Goal: Contribute content

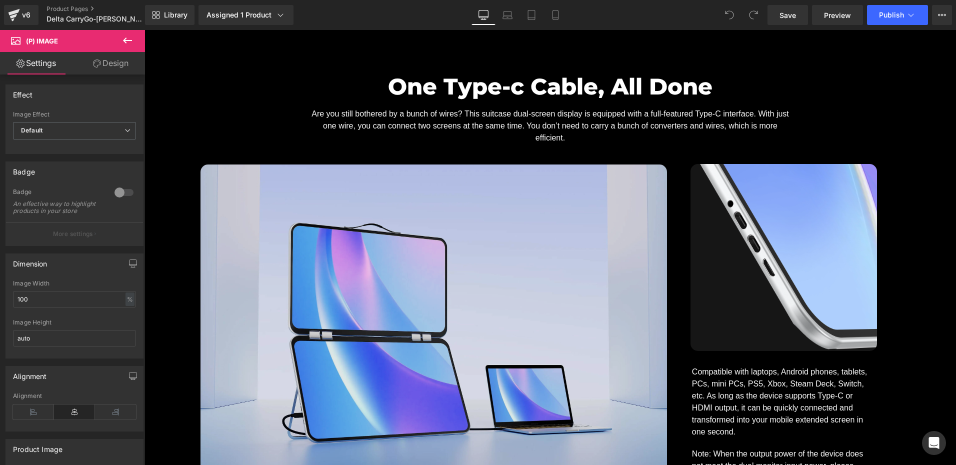
scroll to position [6200, 0]
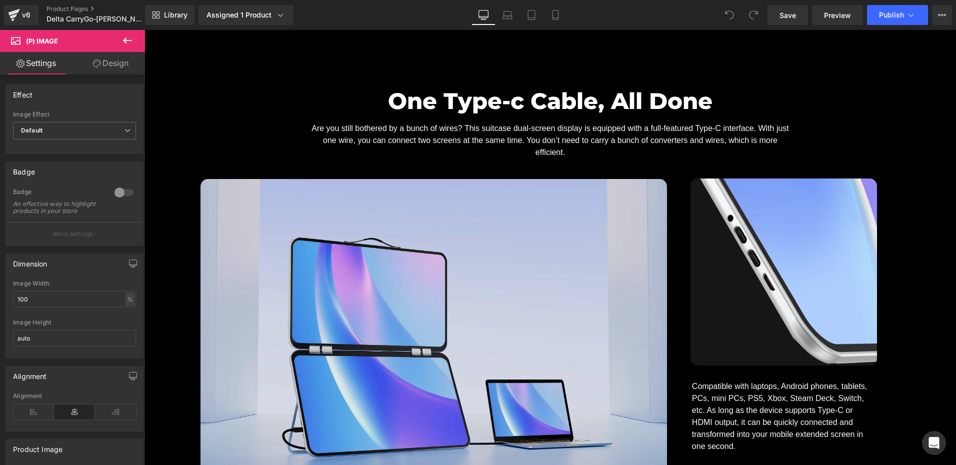
drag, startPoint x: 373, startPoint y: 167, endPoint x: 375, endPoint y: 199, distance: 32.0
click at [373, 179] on img at bounding box center [433, 338] width 466 height 318
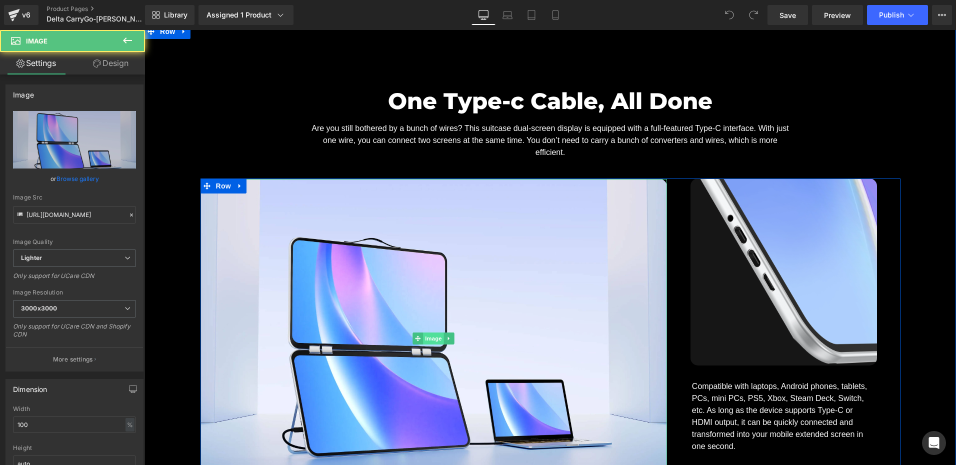
click at [429, 332] on span "Image" at bounding box center [433, 338] width 21 height 12
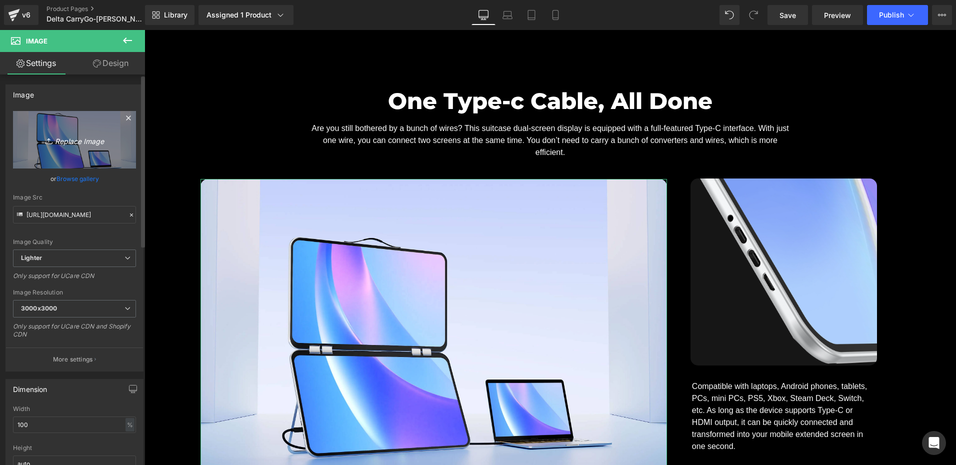
click at [102, 163] on link "Replace Image" at bounding box center [74, 139] width 123 height 57
type input "C:\fakepath\一线通改尺寸.webp"
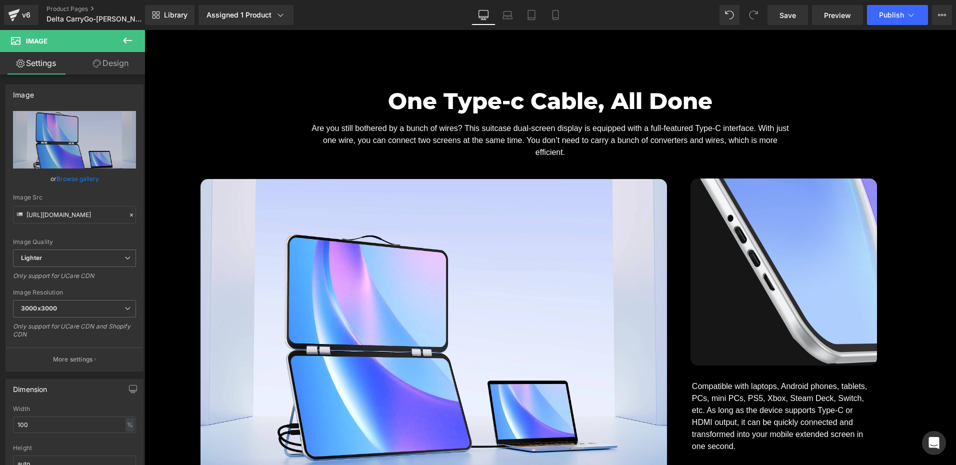
drag, startPoint x: 803, startPoint y: 14, endPoint x: 794, endPoint y: 26, distance: 15.0
click at [803, 14] on link "Save" at bounding box center [787, 15] width 40 height 20
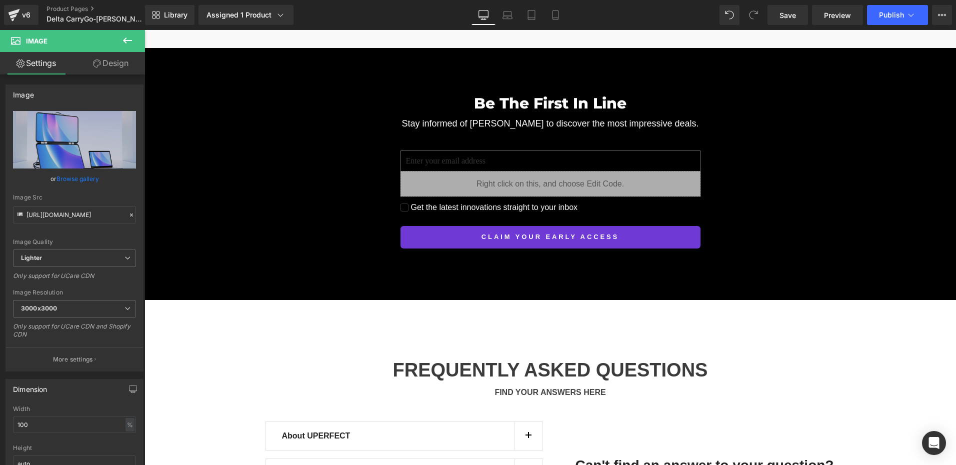
scroll to position [8727, 0]
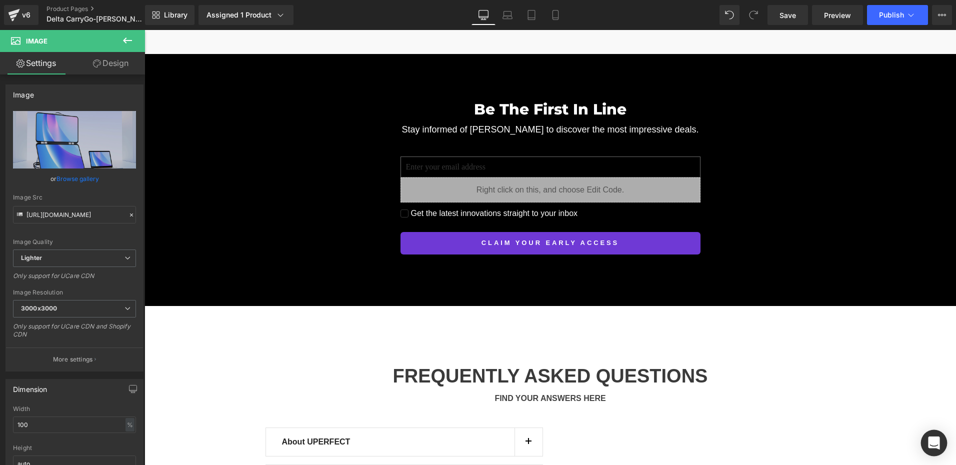
click at [934, 445] on icon "Open Intercom Messenger" at bounding box center [933, 442] width 11 height 13
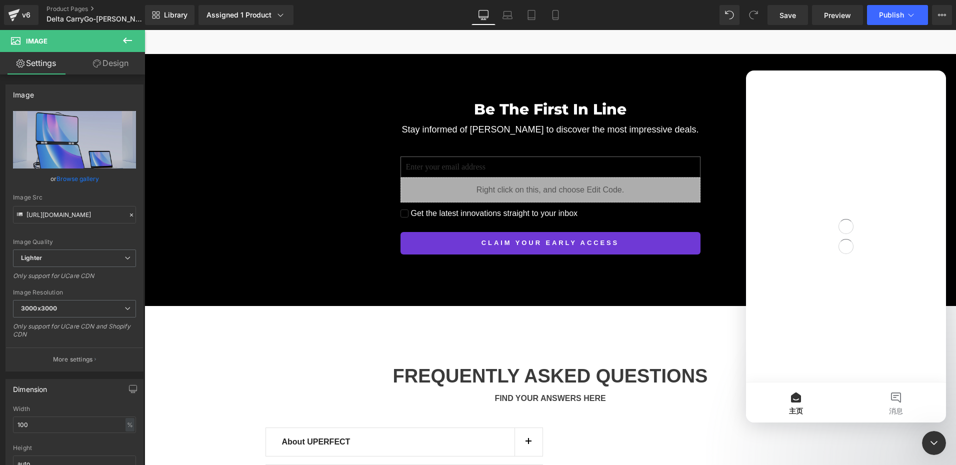
scroll to position [0, 0]
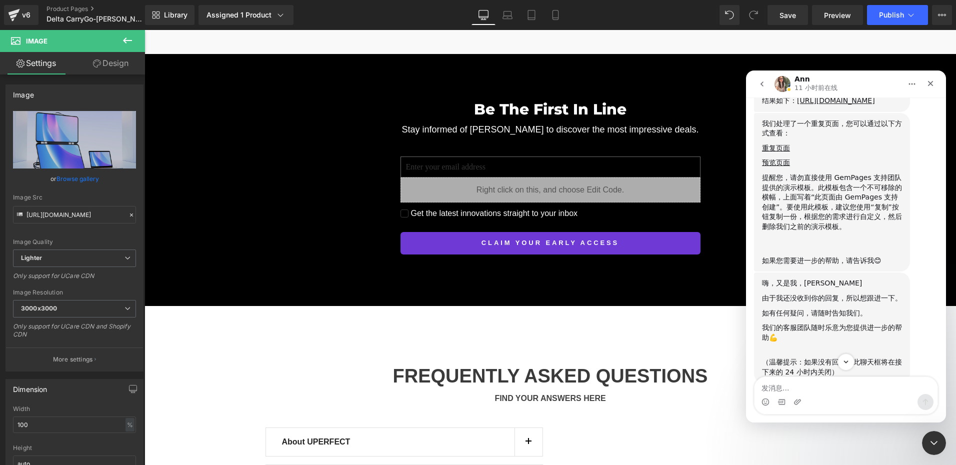
scroll to position [2101, 0]
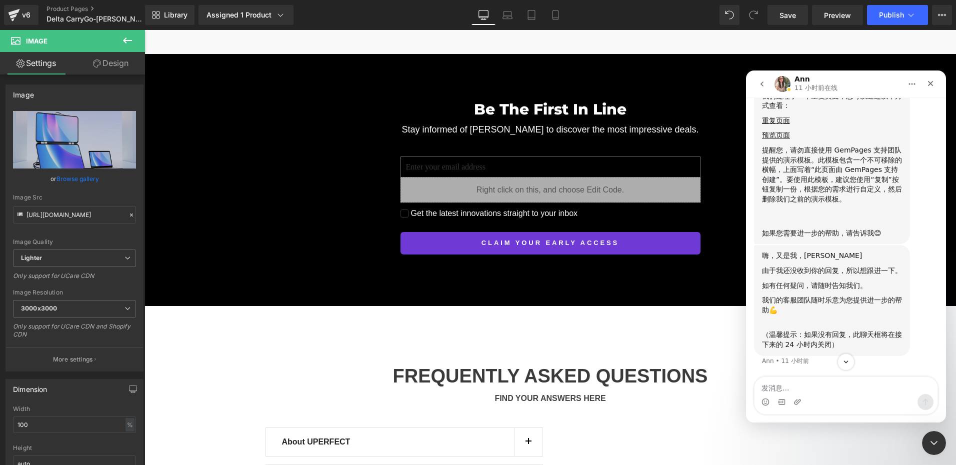
click at [810, 381] on textarea "发消息..." at bounding box center [845, 385] width 183 height 17
type textarea "好的，我会检查一下"
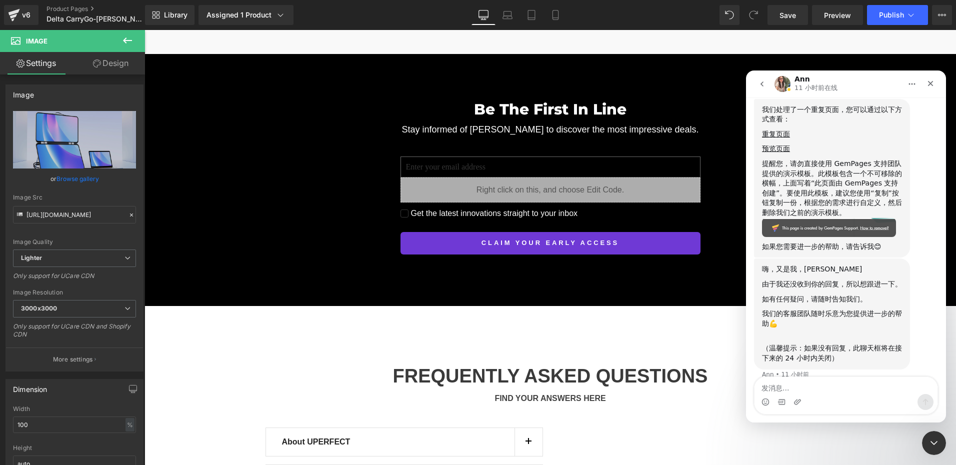
scroll to position [2158, 0]
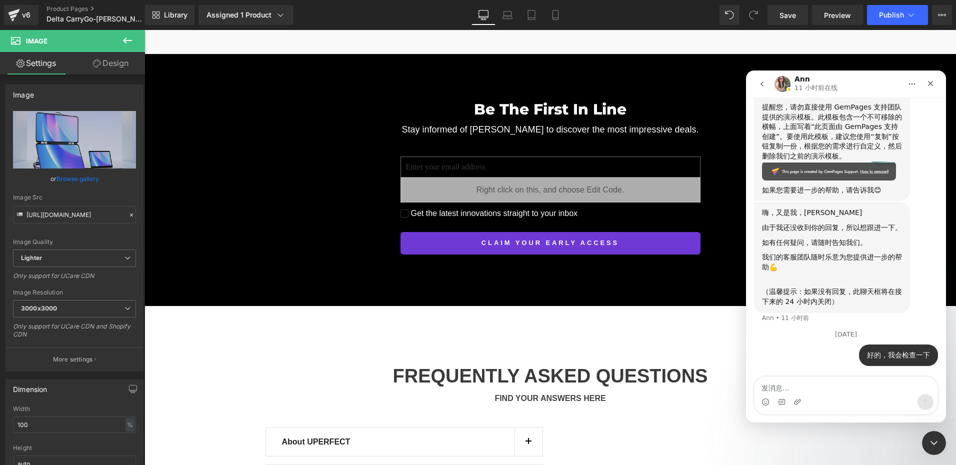
click at [764, 390] on textarea "发消息..." at bounding box center [845, 385] width 183 height 17
drag, startPoint x: 1697, startPoint y: 837, endPoint x: 930, endPoint y: 440, distance: 863.2
click at [930, 439] on icon "关闭 Intercom Messenger" at bounding box center [932, 441] width 12 height 12
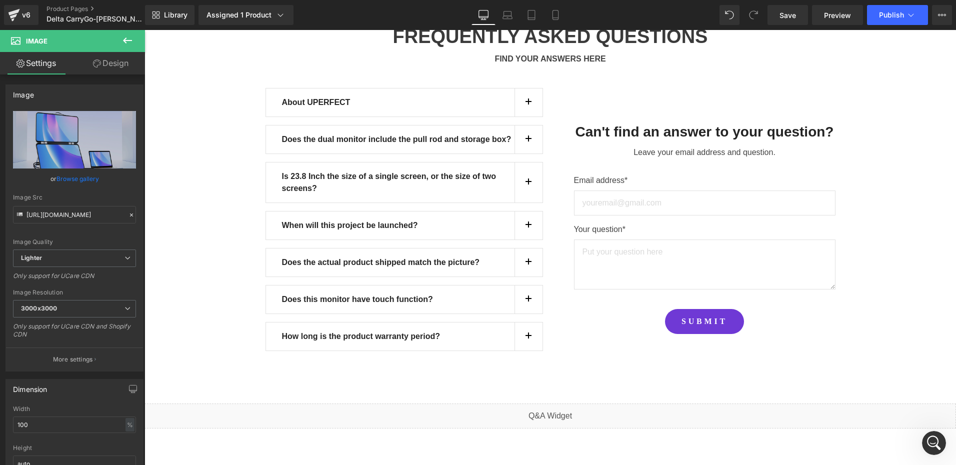
scroll to position [8927, 0]
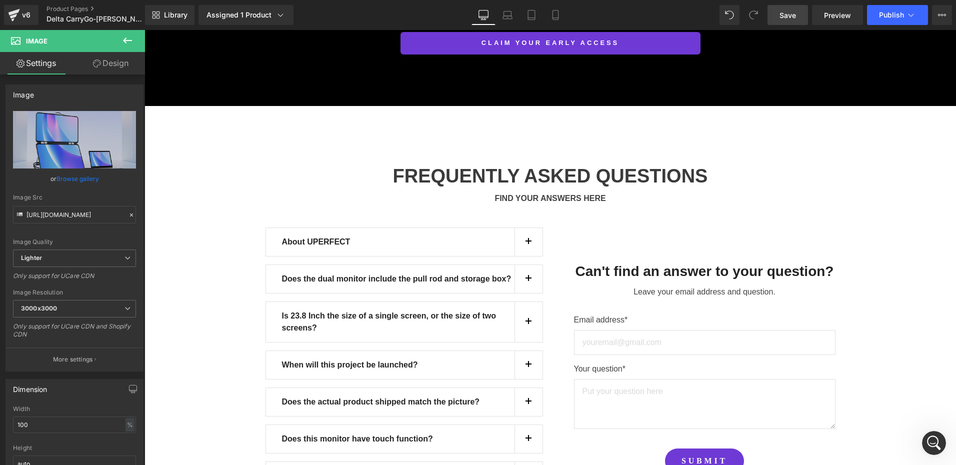
click at [786, 16] on span "Save" at bounding box center [787, 15] width 16 height 10
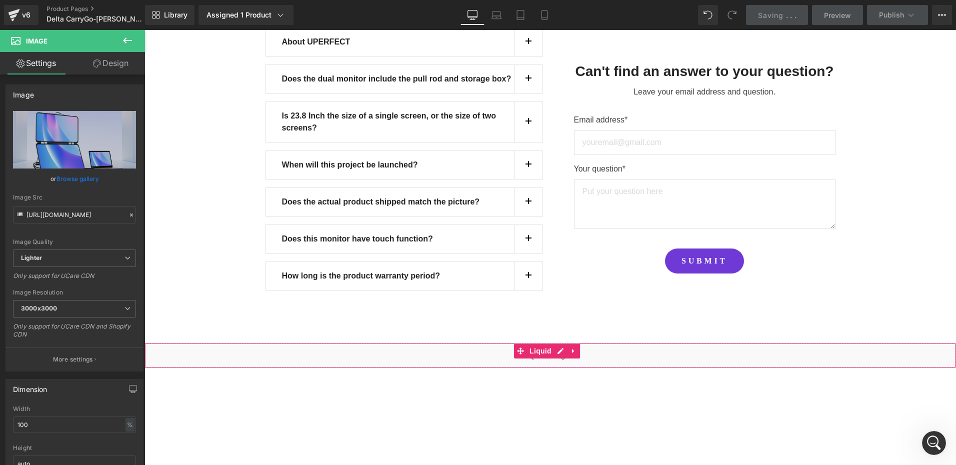
click at [245, 343] on div "Liquid" at bounding box center [549, 355] width 811 height 25
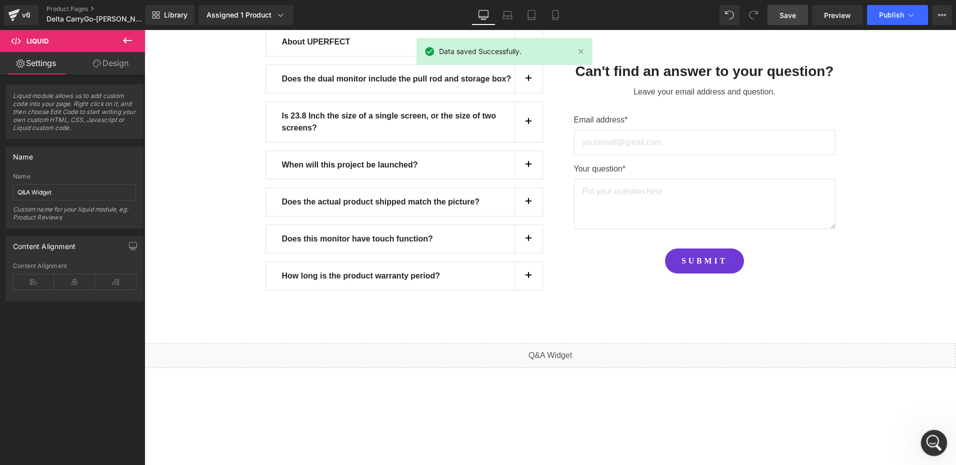
click at [933, 442] on icon "打开 Intercom Messenger" at bounding box center [932, 441] width 7 height 8
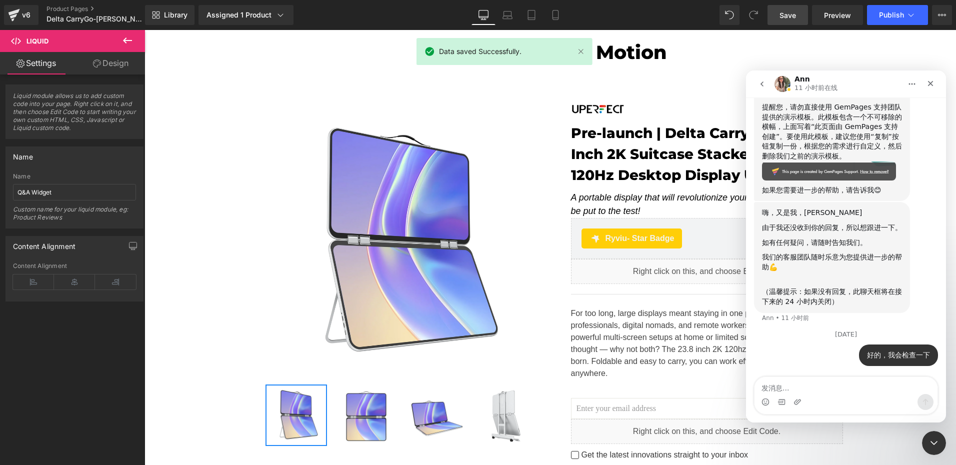
scroll to position [0, 0]
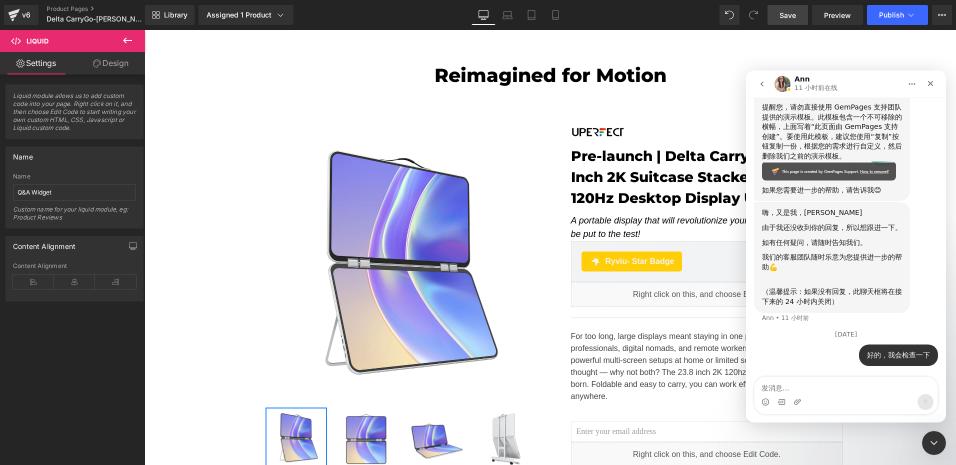
drag, startPoint x: 455, startPoint y: 374, endPoint x: 598, endPoint y: 404, distance: 145.6
click at [598, 404] on div at bounding box center [478, 217] width 956 height 435
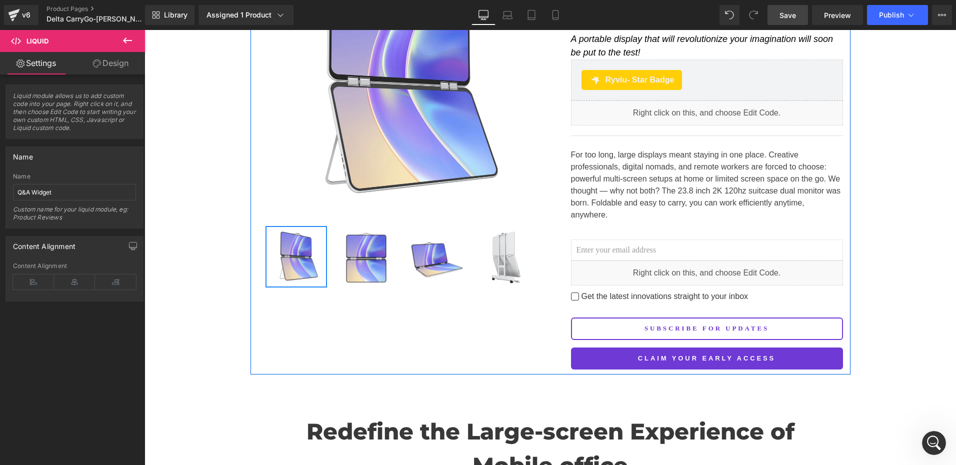
scroll to position [200, 0]
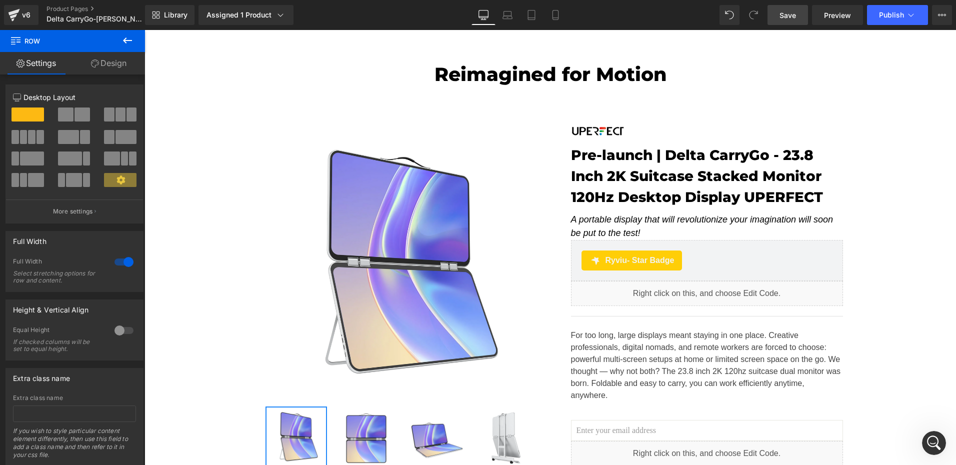
scroll to position [0, 0]
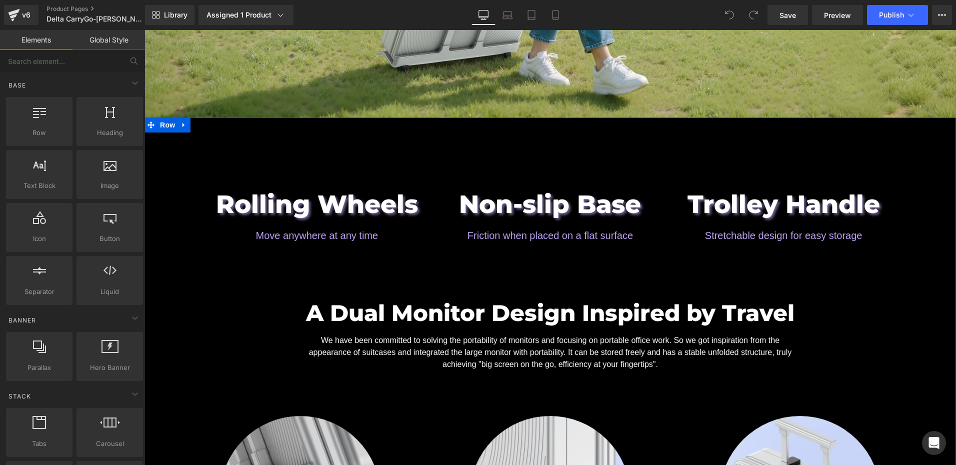
scroll to position [1200, 0]
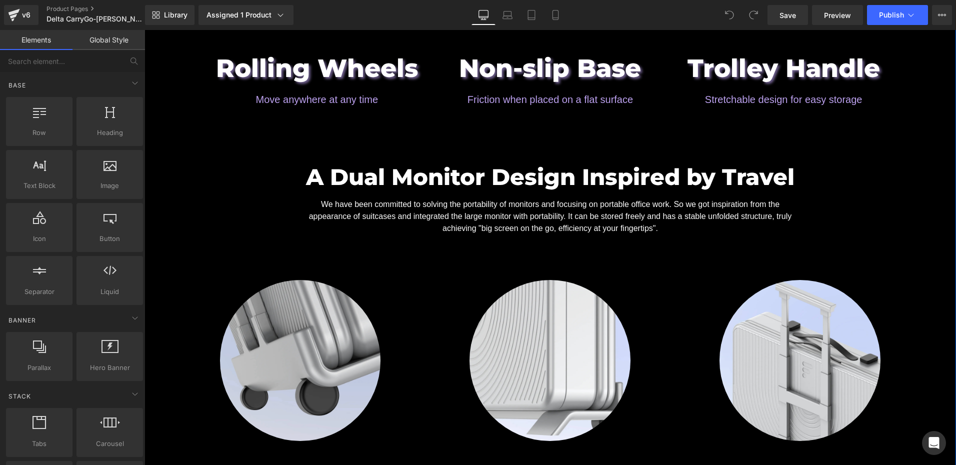
click at [246, 323] on img at bounding box center [300, 360] width 161 height 161
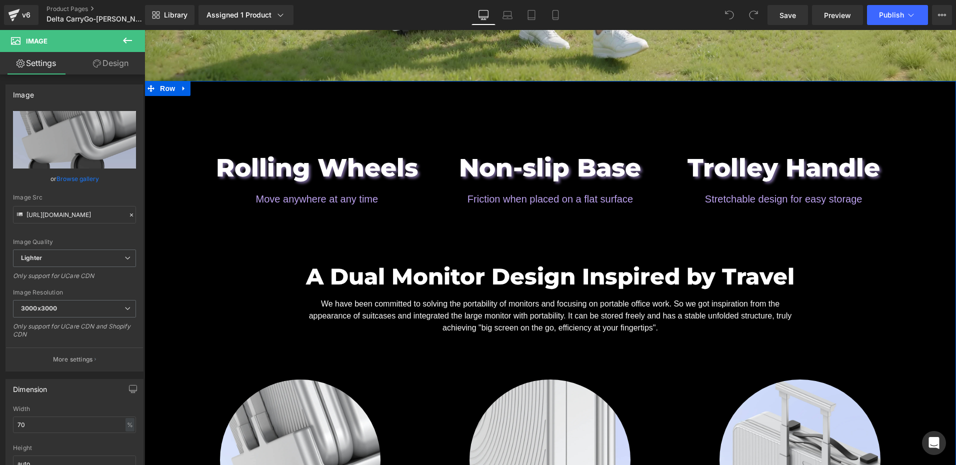
scroll to position [1100, 0]
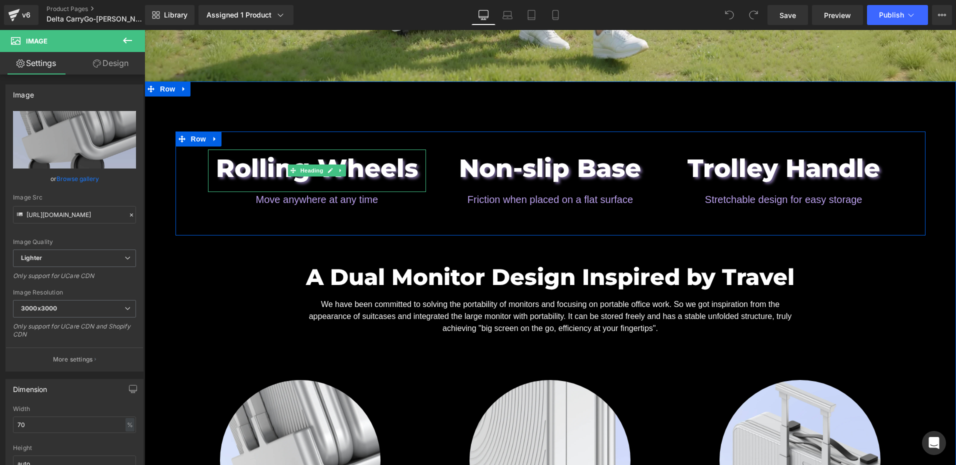
click at [208, 149] on h2 "Rolling Wheels" at bounding box center [317, 167] width 218 height 37
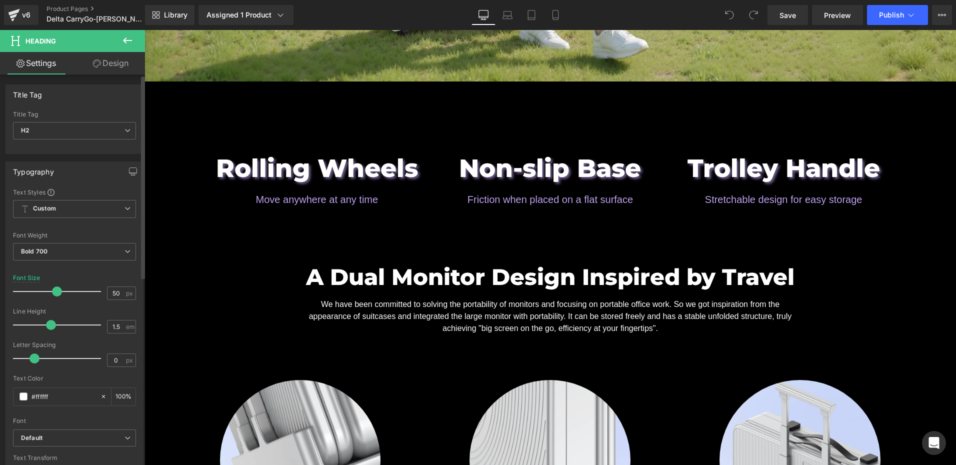
drag, startPoint x: 137, startPoint y: 133, endPoint x: 143, endPoint y: 133, distance: 6.0
click at [140, 133] on div "Title Tag H1 H2 H3 H4 H5 H6 Title Tag H2 H1 H2 H3 H4 H5 H6" at bounding box center [74, 115] width 149 height 77
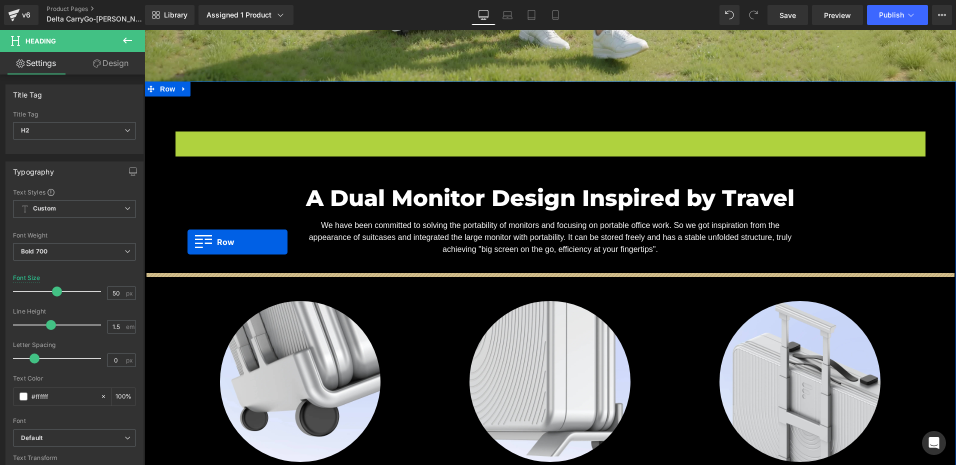
drag, startPoint x: 179, startPoint y: 127, endPoint x: 187, endPoint y: 242, distance: 115.3
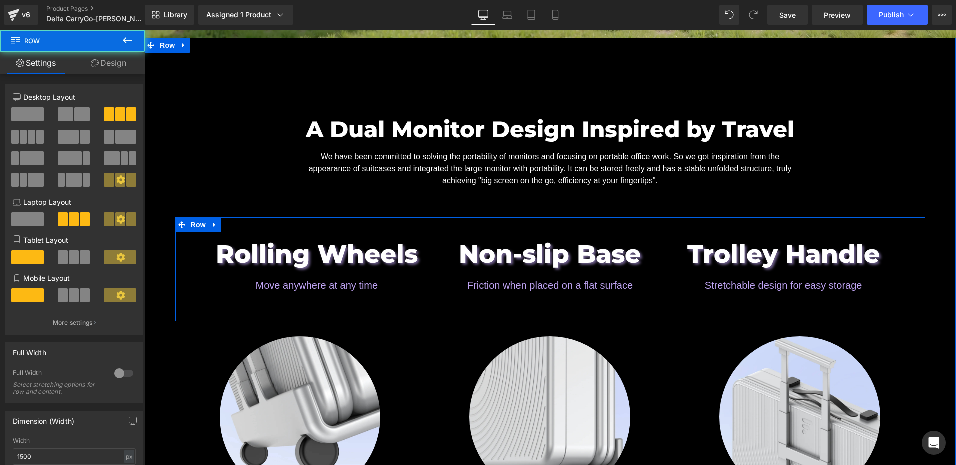
scroll to position [1200, 0]
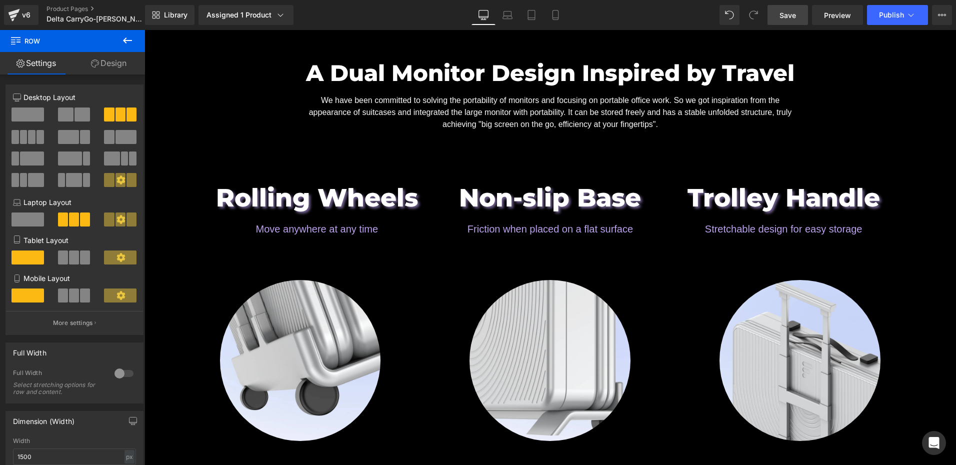
click at [785, 16] on span "Save" at bounding box center [787, 15] width 16 height 10
